Goal: Information Seeking & Learning: Check status

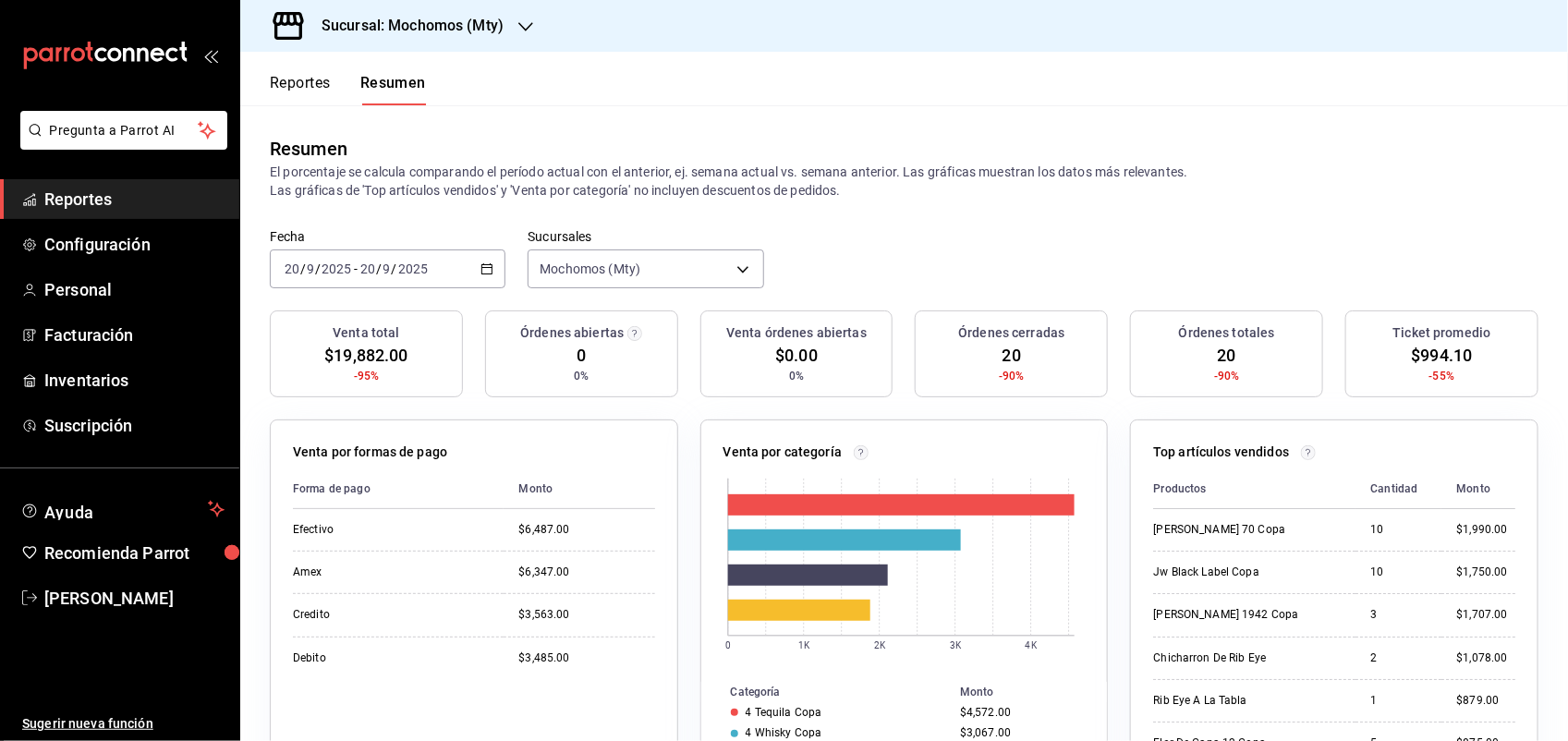
click at [71, 208] on span "Reportes" at bounding box center [134, 199] width 180 height 25
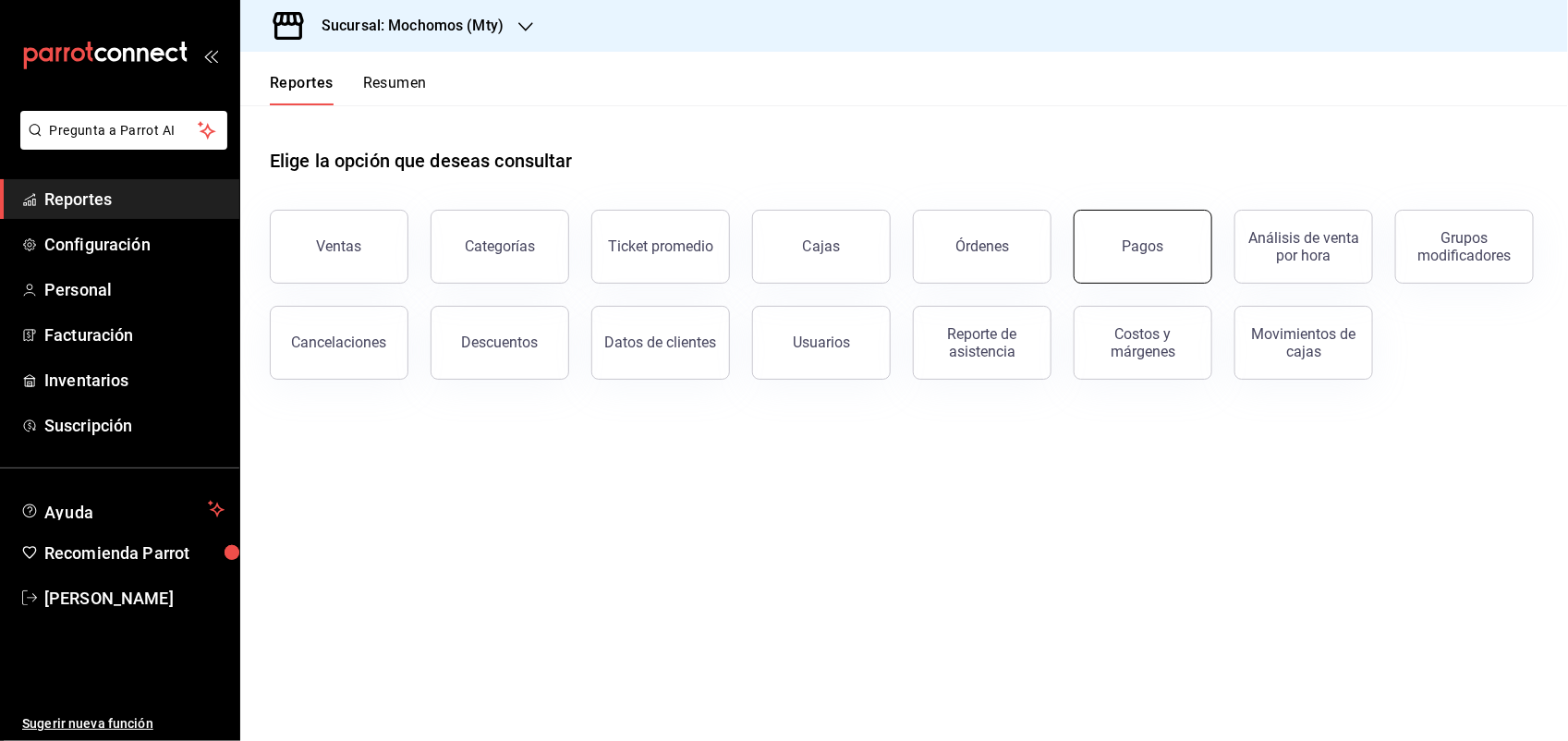
click at [1143, 257] on button "Pagos" at bounding box center [1143, 246] width 139 height 74
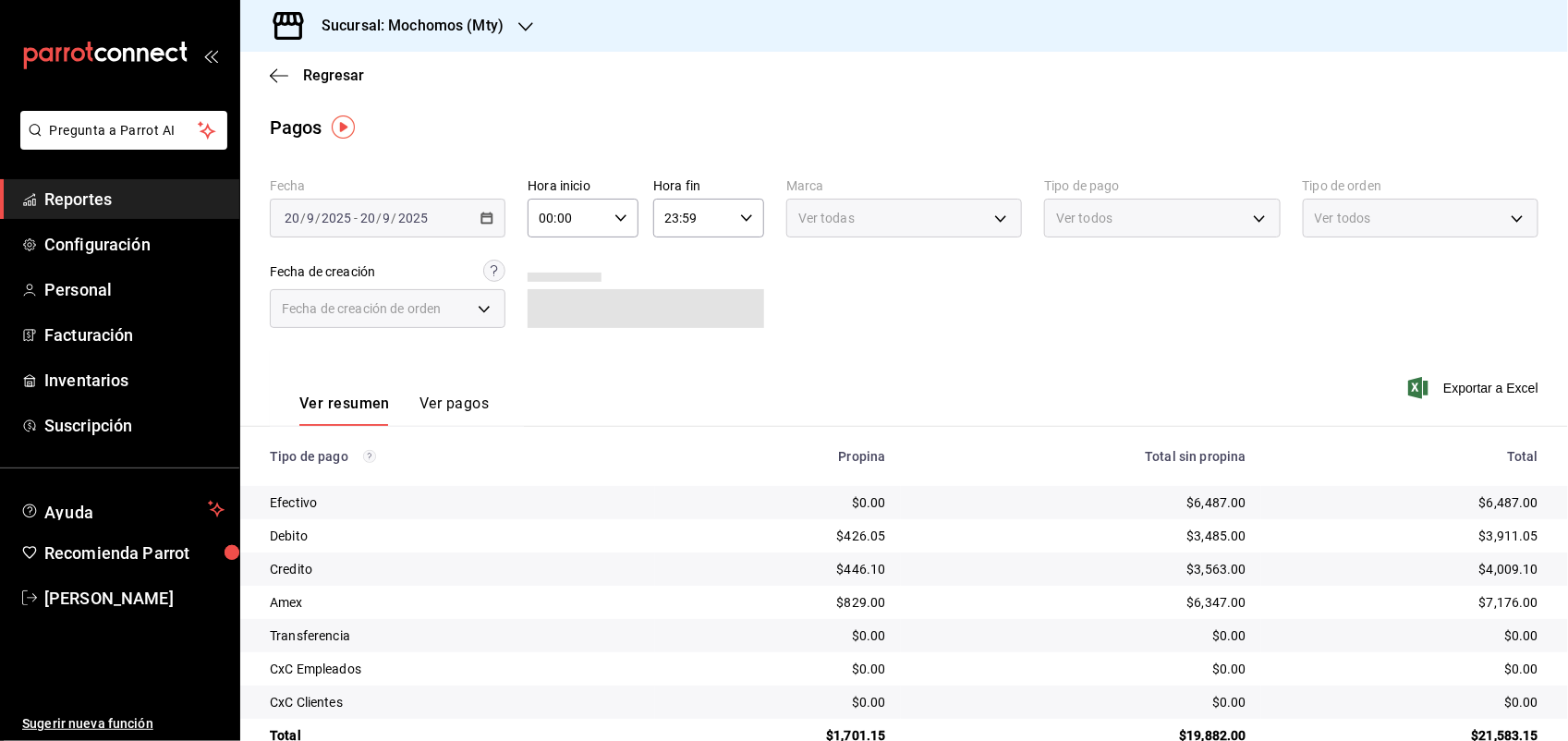
click at [614, 224] on icon "button" at bounding box center [621, 218] width 13 height 13
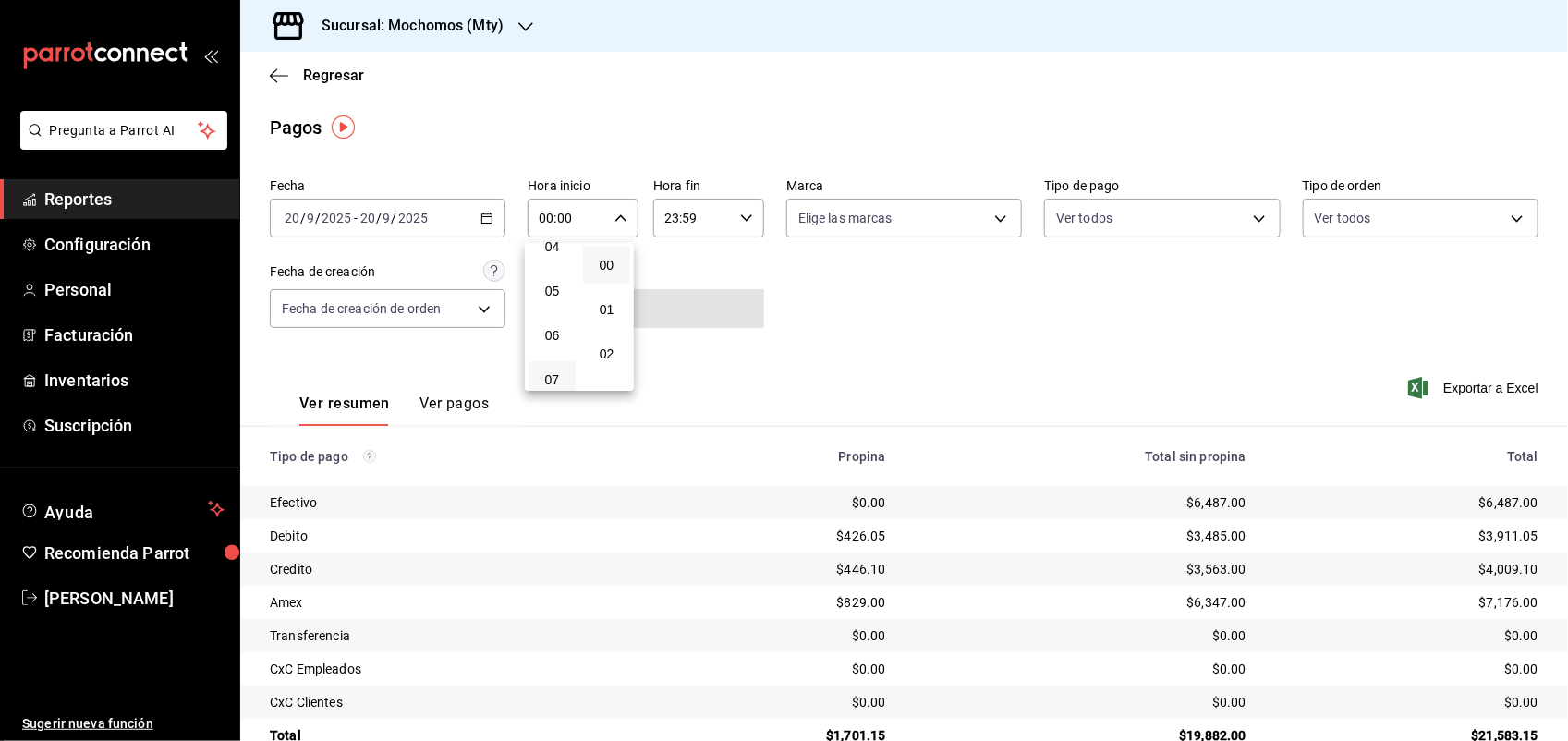
scroll to position [231, 0]
click at [553, 257] on button "05" at bounding box center [552, 256] width 47 height 37
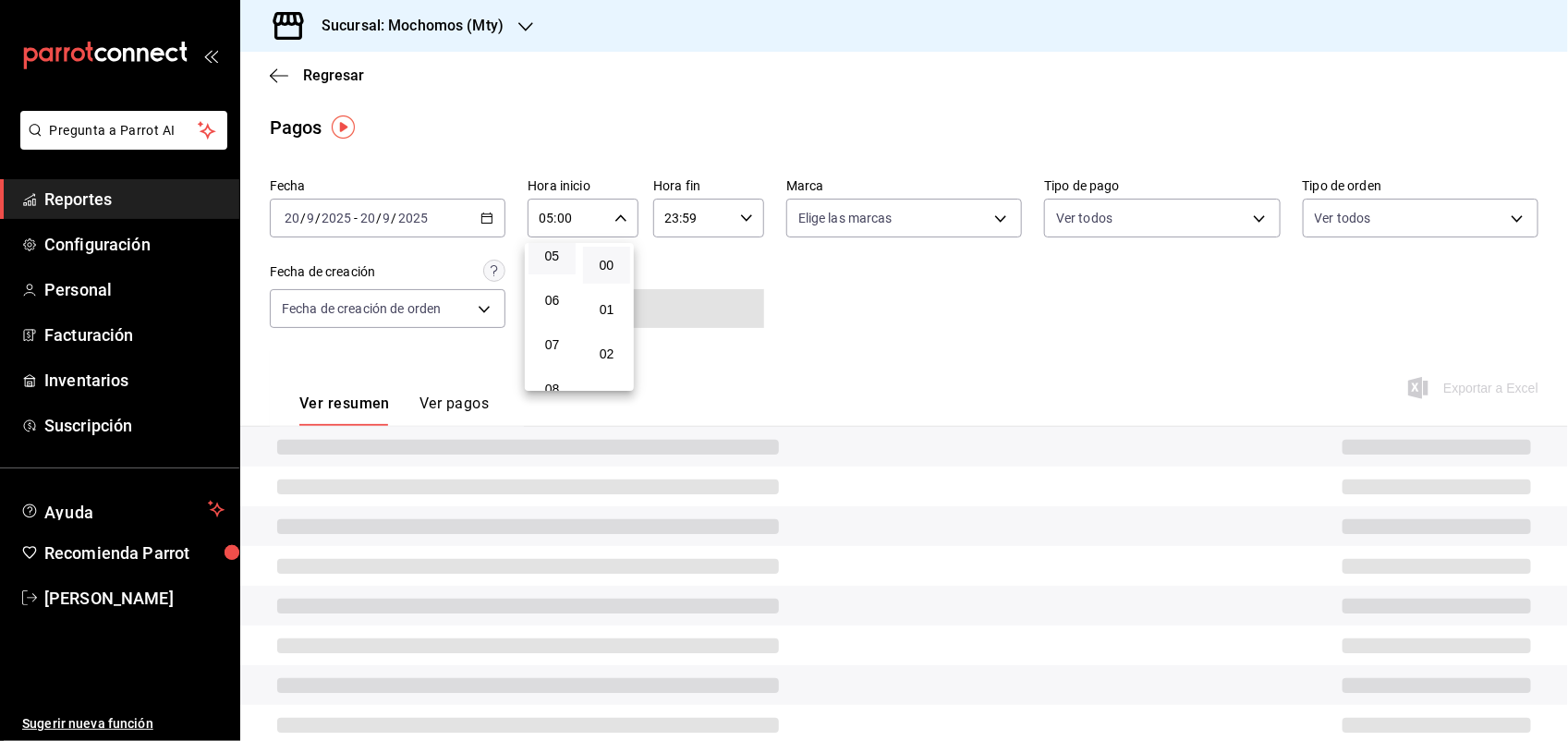
click at [510, 225] on div at bounding box center [784, 370] width 1568 height 741
click at [501, 224] on div "00 01 02 03 04 05 06 07 08 09 10 11 12 13 14 15 16 17 18 19 20 21 22 23 00 01 0…" at bounding box center [784, 374] width 1568 height 736
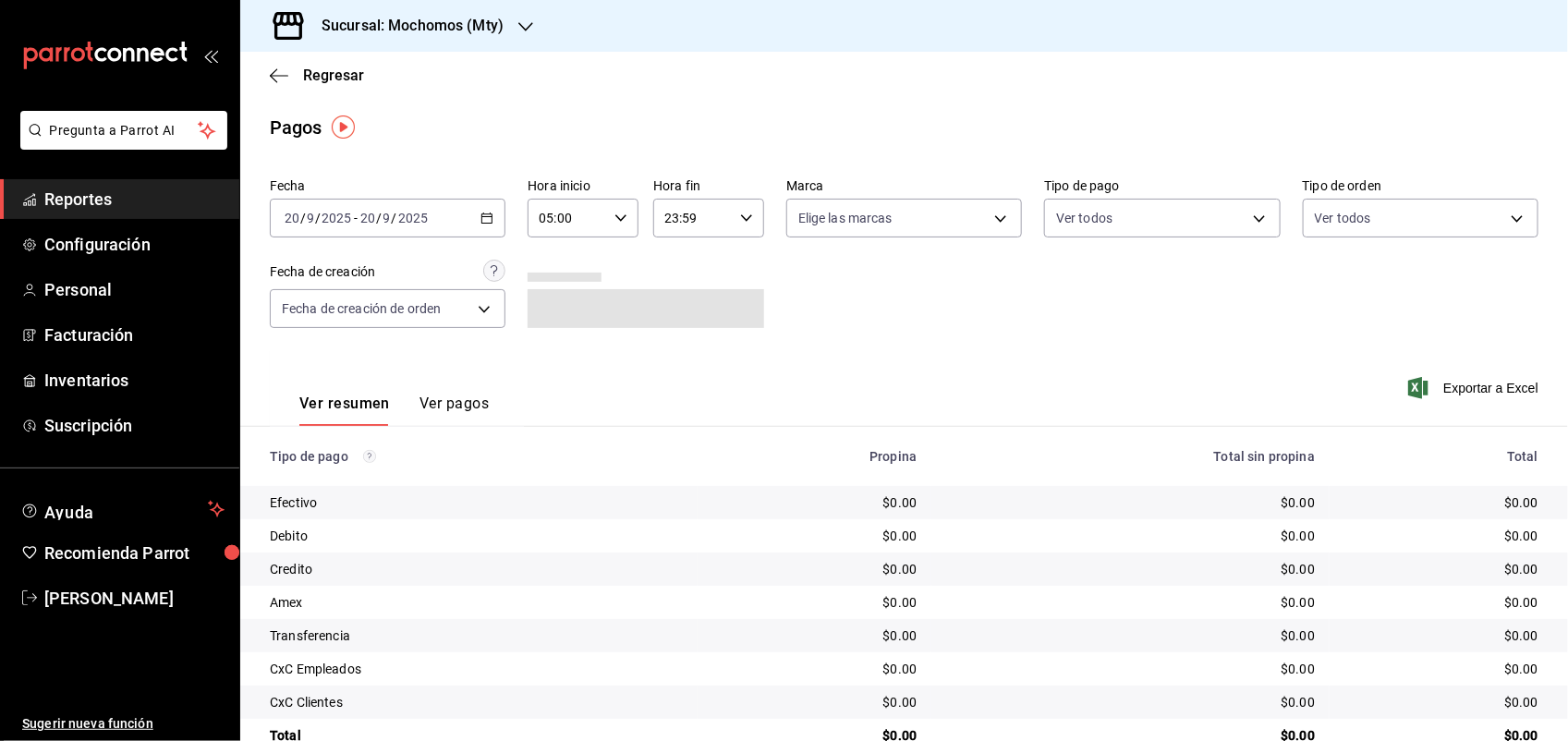
click at [460, 217] on div "[DATE] [DATE] - [DATE] [DATE]" at bounding box center [388, 218] width 236 height 39
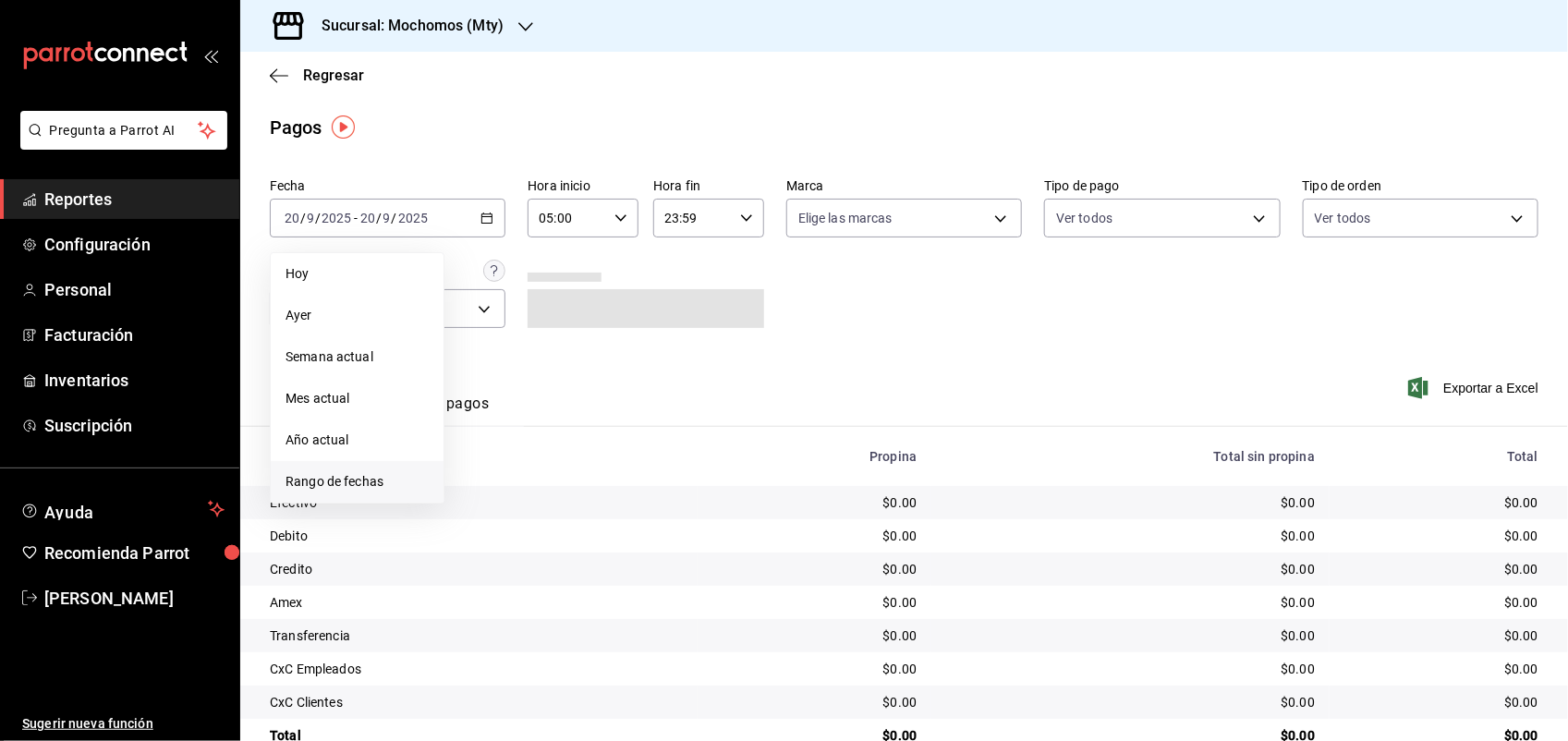
click at [333, 478] on span "Rango de fechas" at bounding box center [358, 481] width 143 height 20
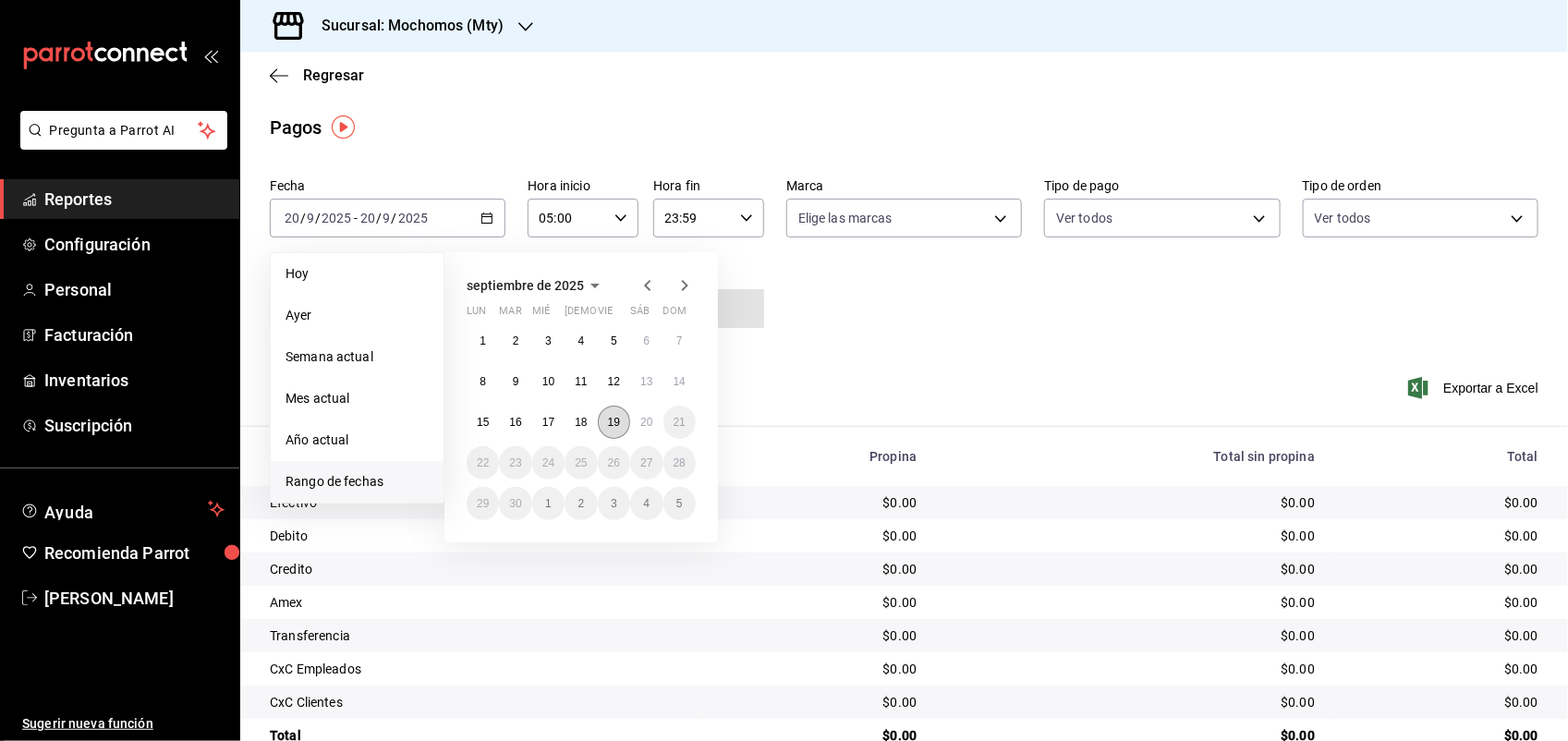
click at [608, 419] on abbr "19" at bounding box center [613, 423] width 12 height 13
click at [658, 417] on button "20" at bounding box center [646, 422] width 32 height 33
type input "00:00"
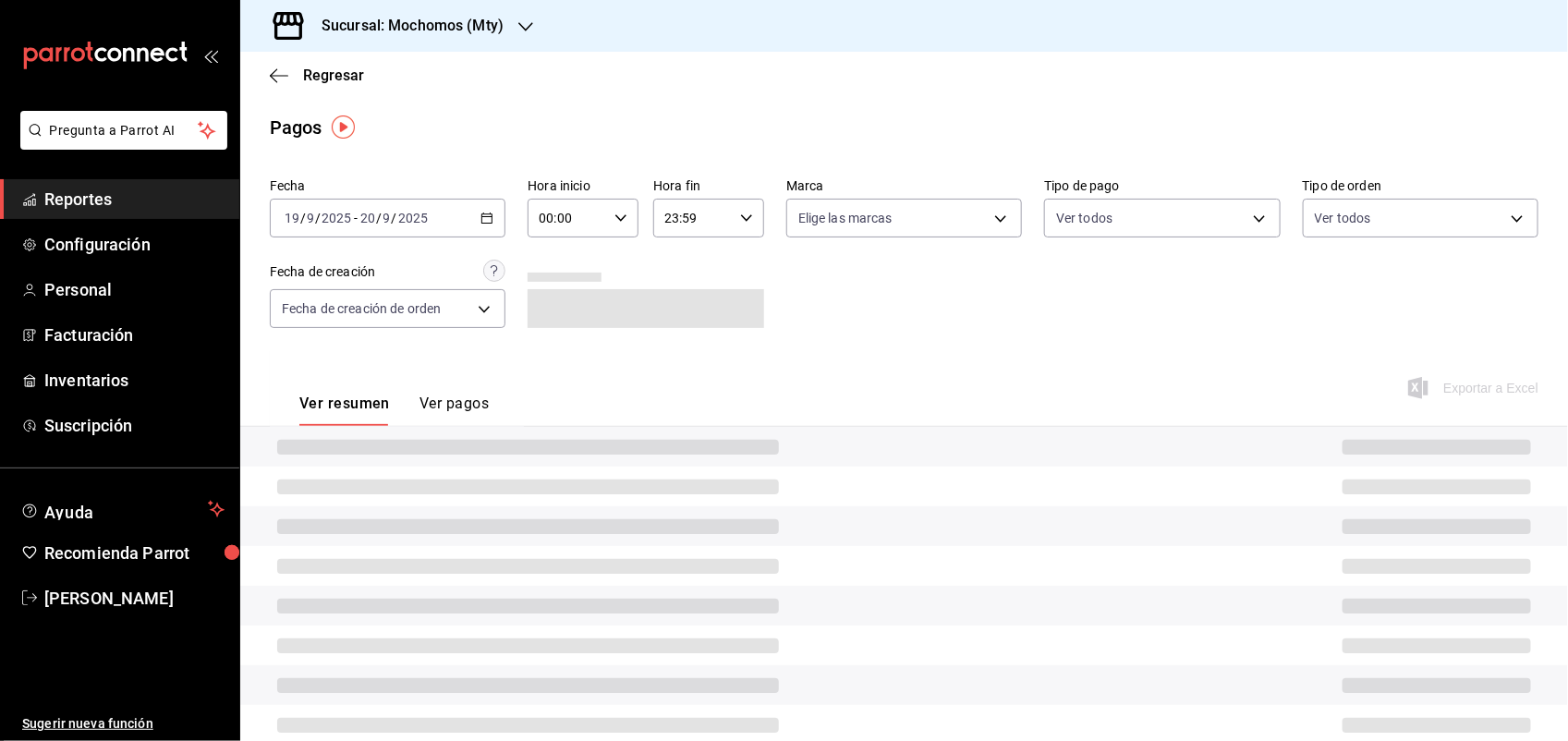
click at [702, 222] on input "23:59" at bounding box center [692, 218] width 79 height 37
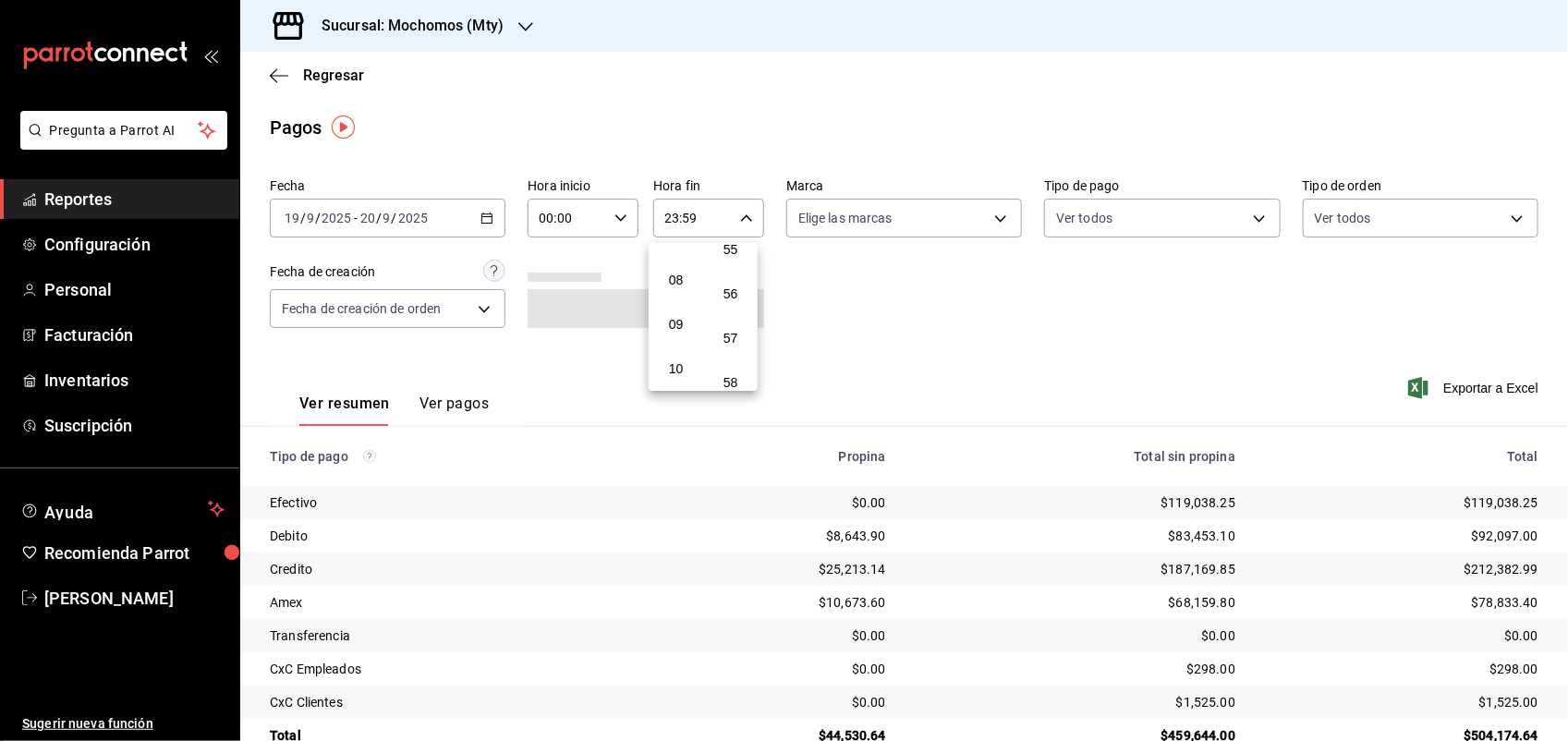
scroll to position [201, 0]
click at [680, 284] on span "05" at bounding box center [676, 287] width 25 height 15
type input "05:59"
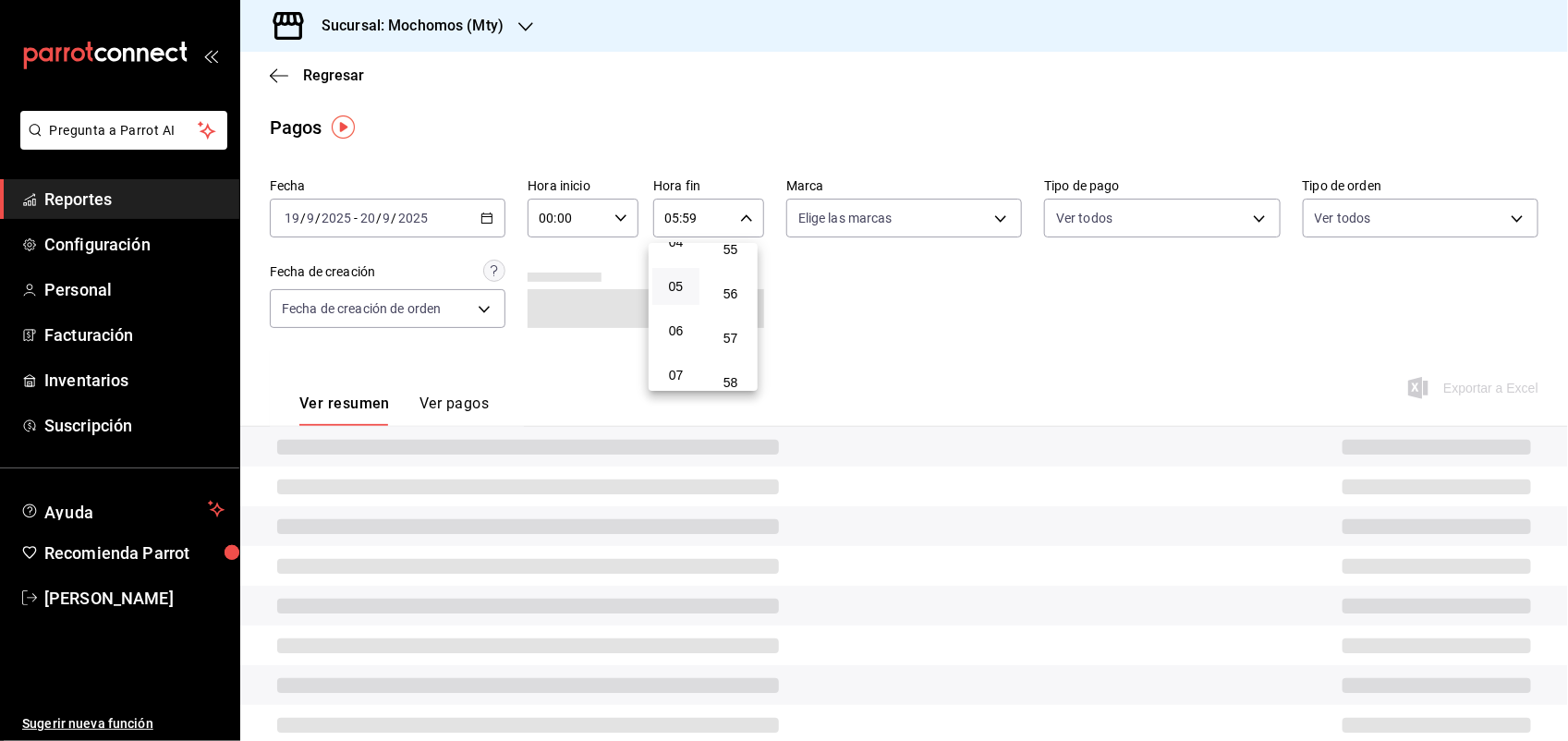
click at [579, 214] on div at bounding box center [784, 370] width 1568 height 741
click at [597, 218] on input "00:00" at bounding box center [567, 218] width 79 height 37
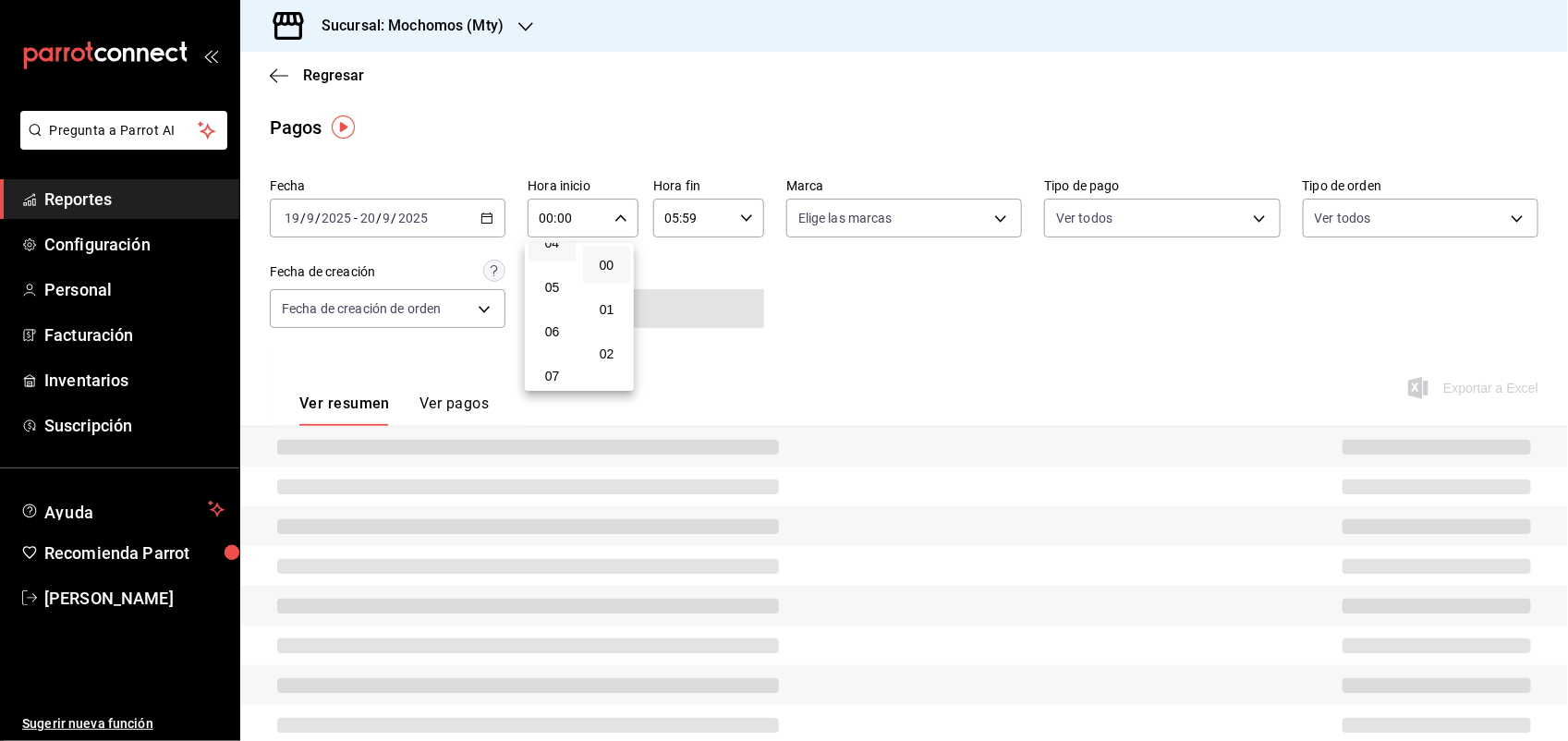
scroll to position [231, 0]
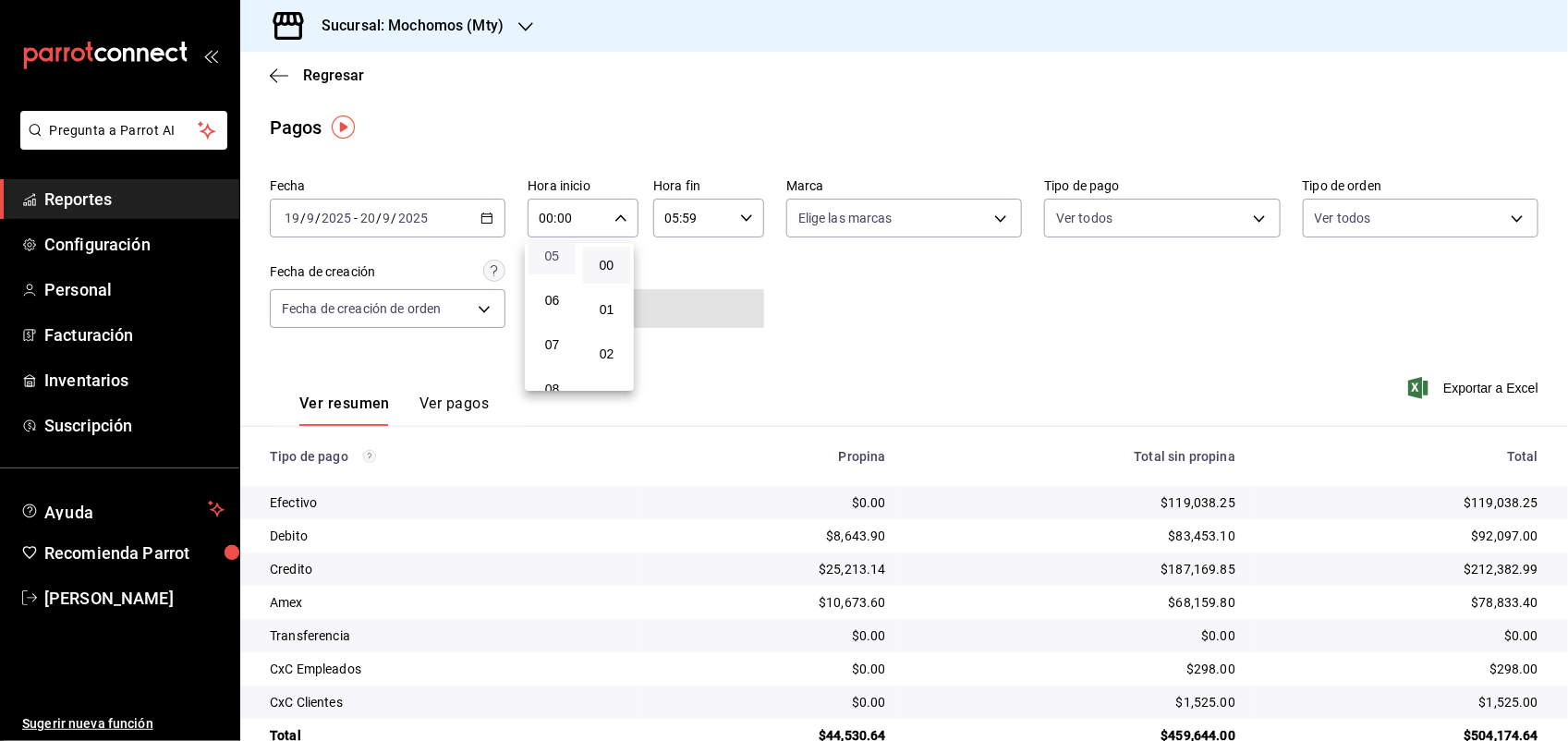
click at [560, 254] on span "05" at bounding box center [552, 256] width 25 height 15
type input "05:00"
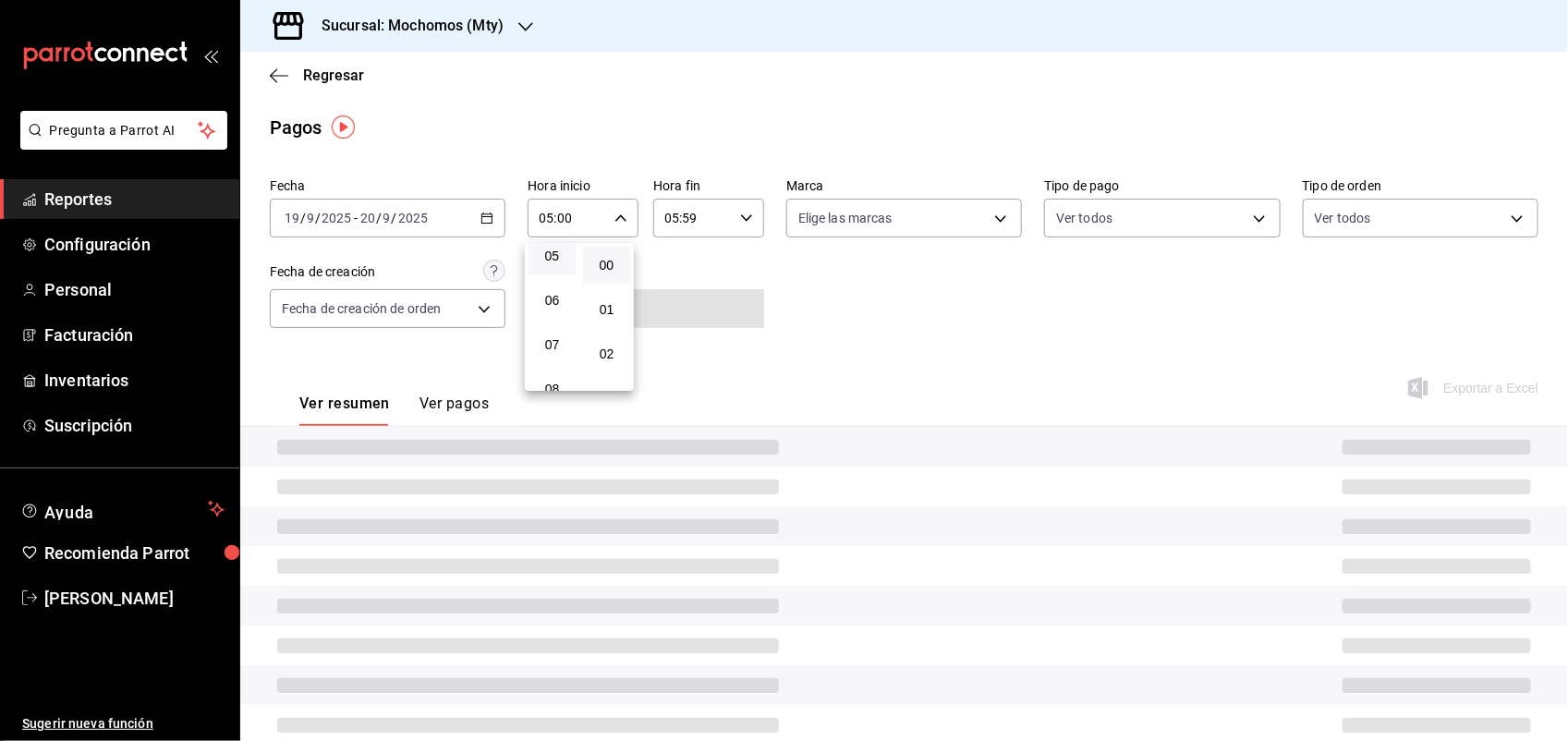
click at [934, 293] on div at bounding box center [784, 370] width 1568 height 741
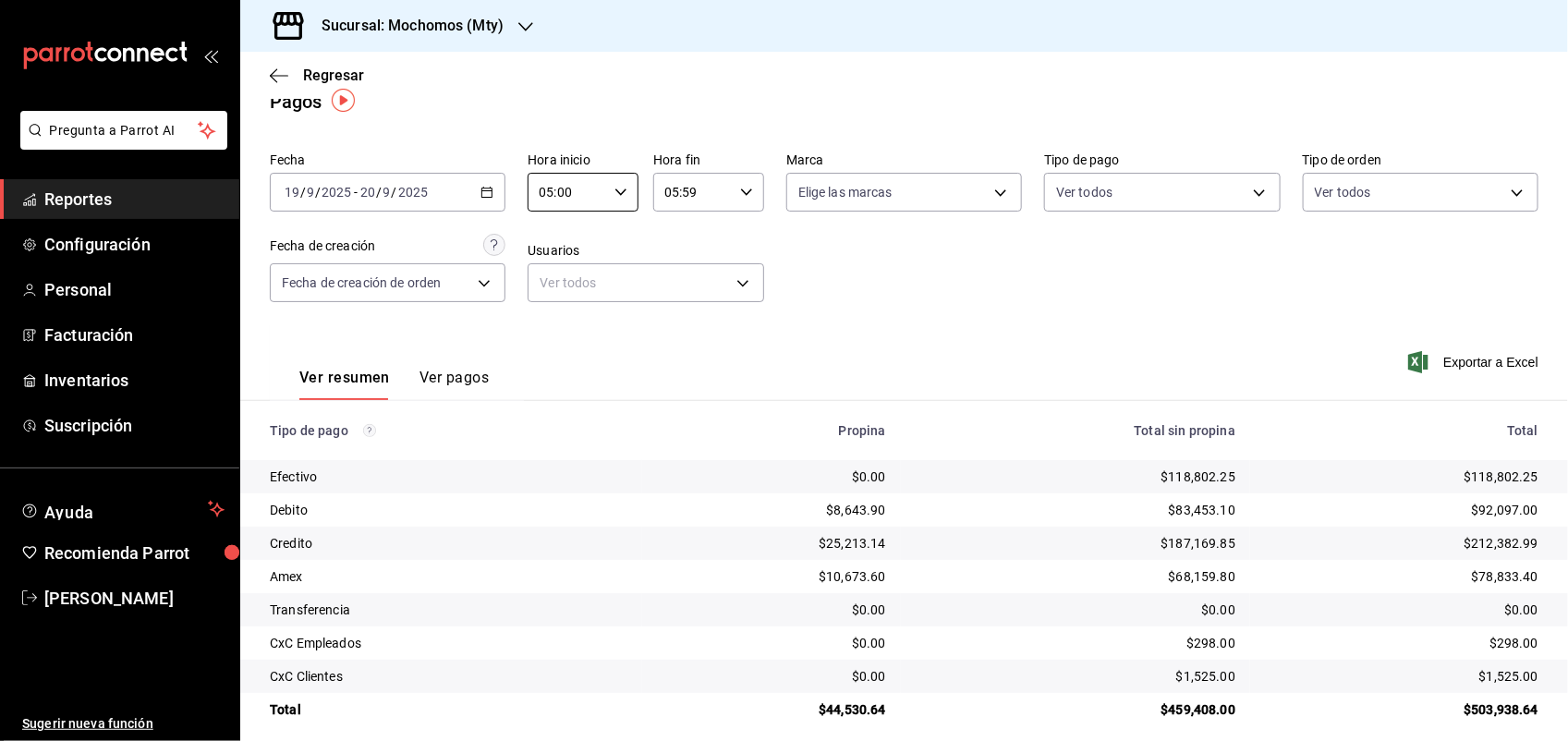
scroll to position [42, 0]
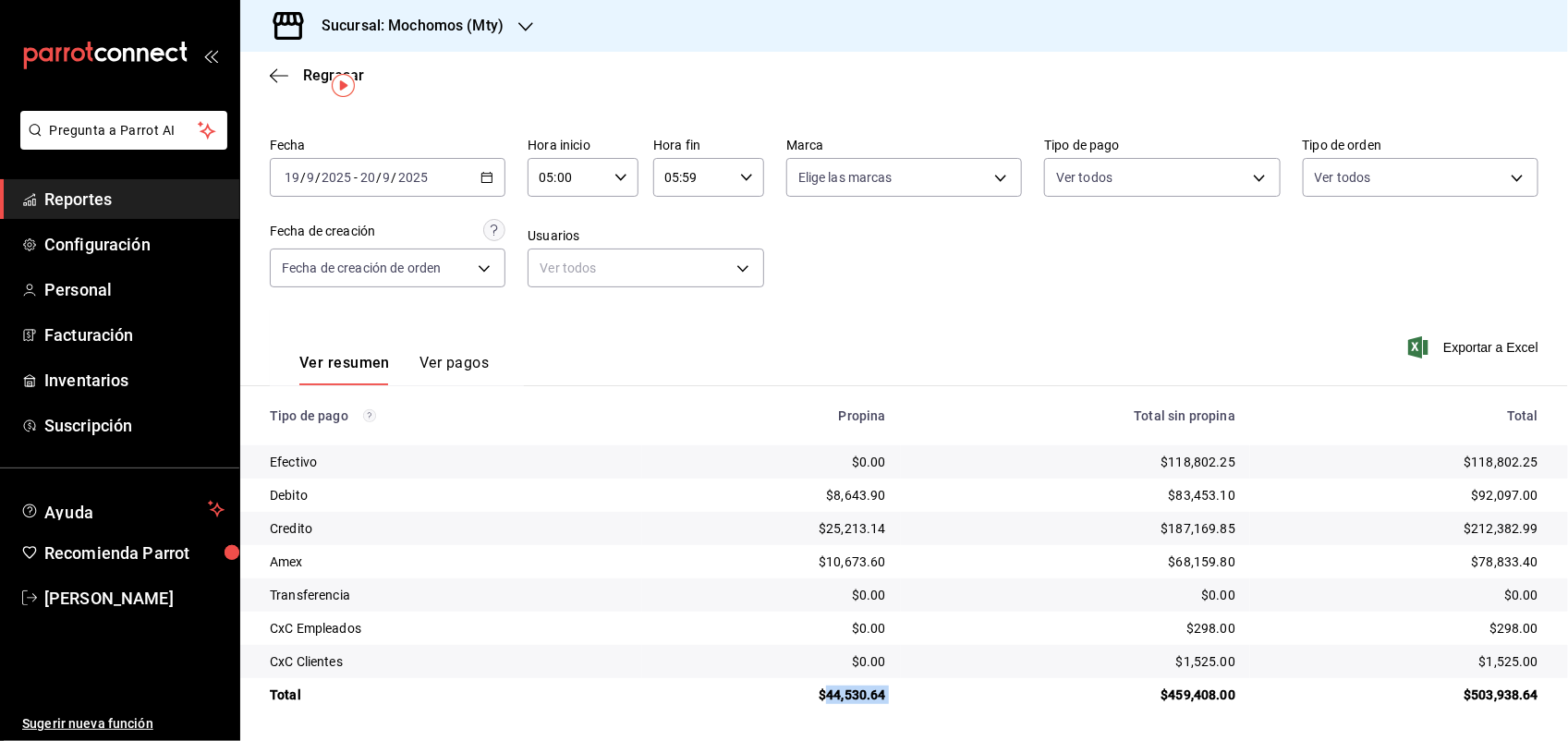
drag, startPoint x: 902, startPoint y: 696, endPoint x: 820, endPoint y: 705, distance: 82.5
click at [820, 705] on tr "Total $44,530.64 $459,408.00 $503,938.64" at bounding box center [904, 695] width 1327 height 33
copy div "44,530.64"
click at [1120, 514] on td "$187,169.85" at bounding box center [1076, 529] width 349 height 33
